Goal: Transaction & Acquisition: Purchase product/service

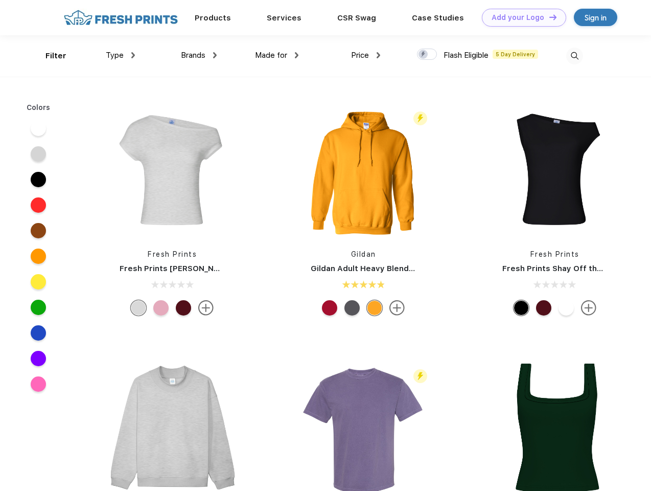
click at [521, 17] on link "Add your Logo Design Tool" at bounding box center [524, 18] width 84 height 18
click at [0, 0] on div "Design Tool" at bounding box center [0, 0] width 0 height 0
click at [549, 17] on link "Add your Logo Design Tool" at bounding box center [524, 18] width 84 height 18
click at [49, 56] on div "Filter" at bounding box center [56, 56] width 21 height 12
click at [121, 55] on span "Type" at bounding box center [115, 55] width 18 height 9
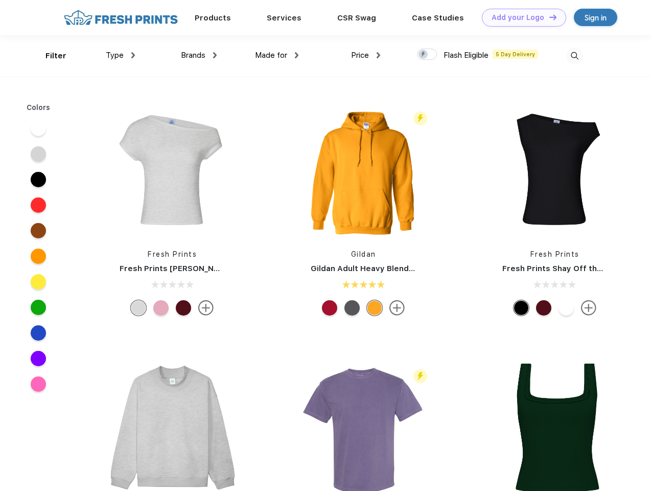
click at [199, 55] on span "Brands" at bounding box center [193, 55] width 25 height 9
click at [277, 55] on span "Made for" at bounding box center [271, 55] width 32 height 9
click at [366, 55] on span "Price" at bounding box center [360, 55] width 18 height 9
click at [427, 55] on div at bounding box center [427, 54] width 20 height 11
click at [424, 55] on input "checkbox" at bounding box center [420, 51] width 7 height 7
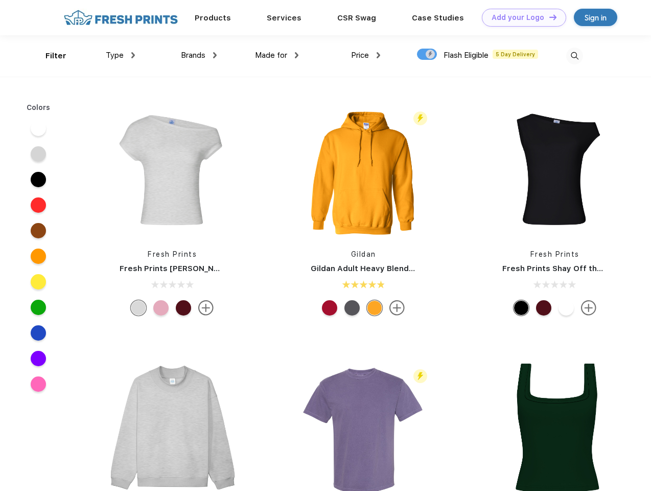
click at [575, 56] on img at bounding box center [575, 56] width 17 height 17
